Goal: Task Accomplishment & Management: Manage account settings

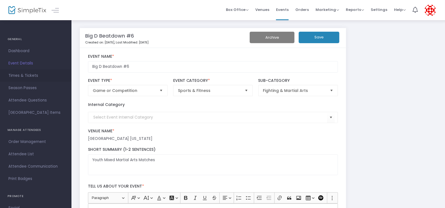
click at [29, 76] on span "Times & Tickets" at bounding box center [35, 75] width 55 height 7
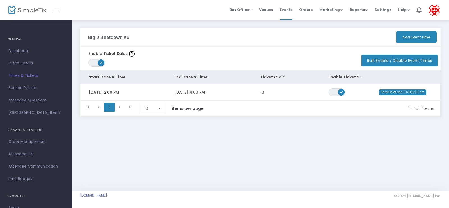
click at [101, 64] on span at bounding box center [101, 62] width 7 height 7
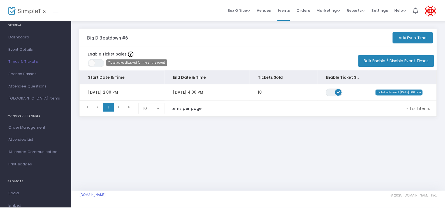
scroll to position [17, 0]
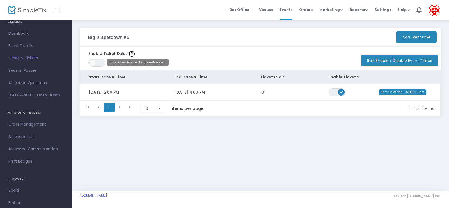
click at [22, 126] on span "Order Management" at bounding box center [35, 124] width 55 height 7
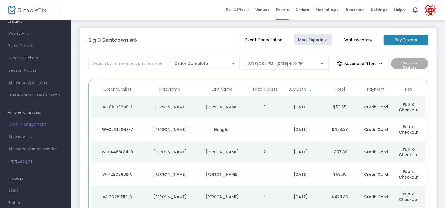
click at [262, 38] on m-button "Event Cancellation" at bounding box center [264, 40] width 49 height 10
